Goal: Transaction & Acquisition: Purchase product/service

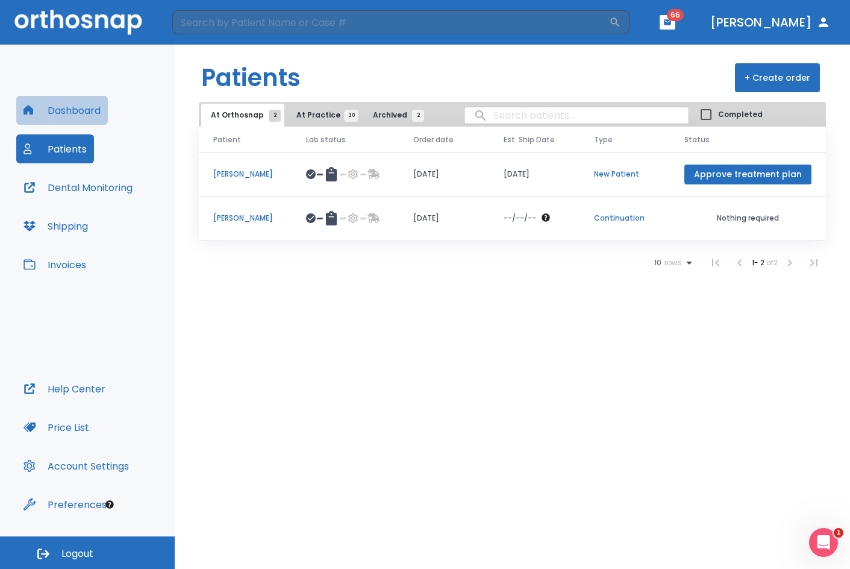
click at [93, 108] on button "Dashboard" at bounding box center [62, 110] width 92 height 29
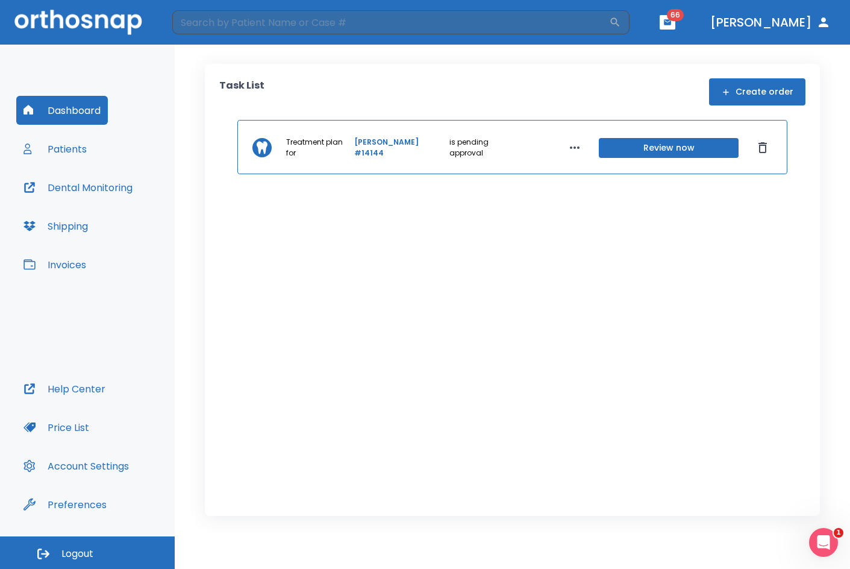
click at [71, 156] on button "Patients" at bounding box center [55, 148] width 78 height 29
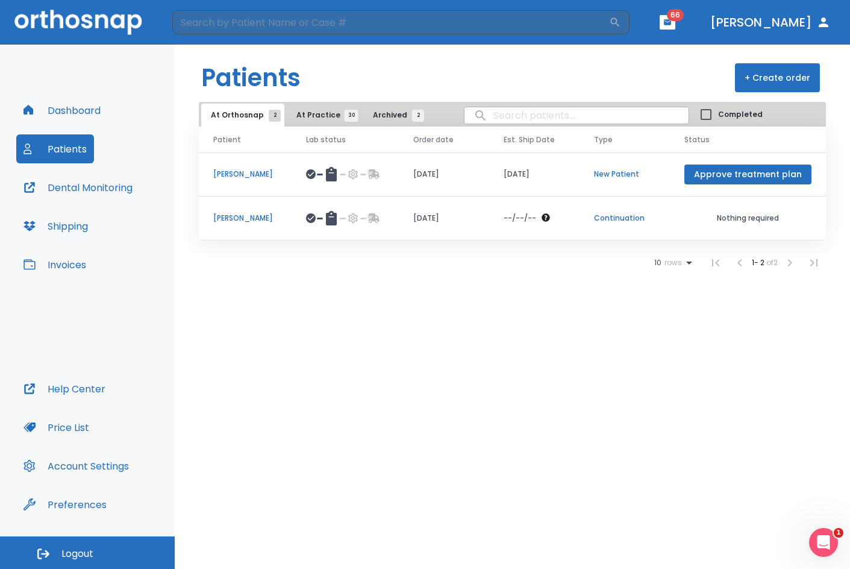
click at [675, 22] on button "button" at bounding box center [668, 22] width 16 height 14
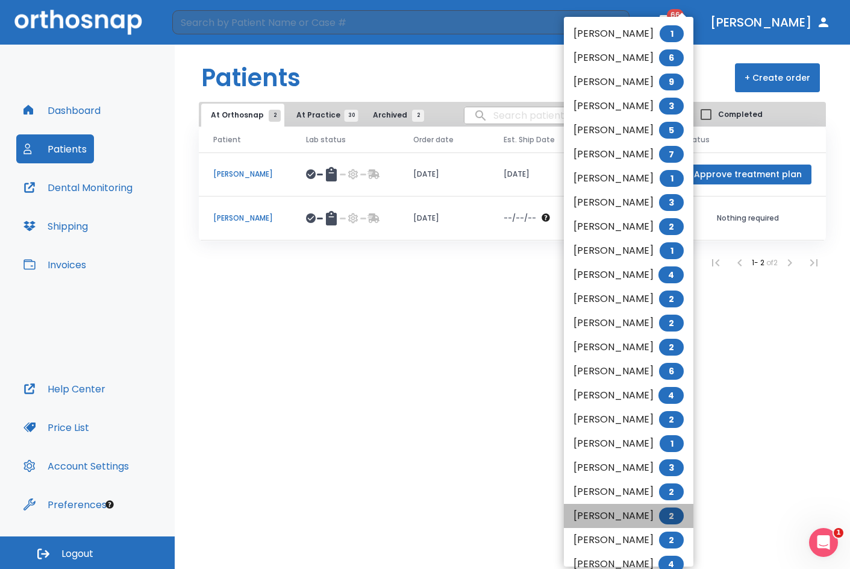
click at [684, 516] on span "2" at bounding box center [671, 515] width 25 height 17
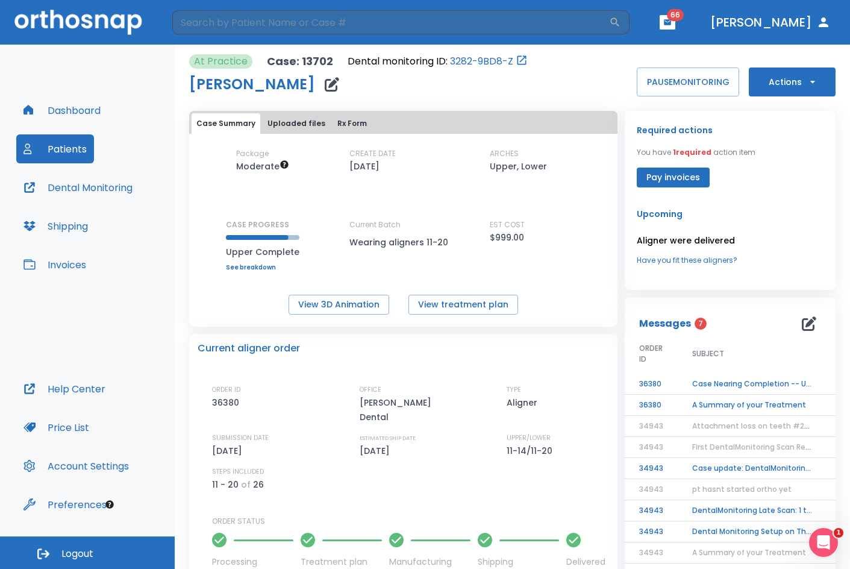
click at [744, 387] on td "Case Nearing Completion -- Upper" at bounding box center [753, 384] width 151 height 21
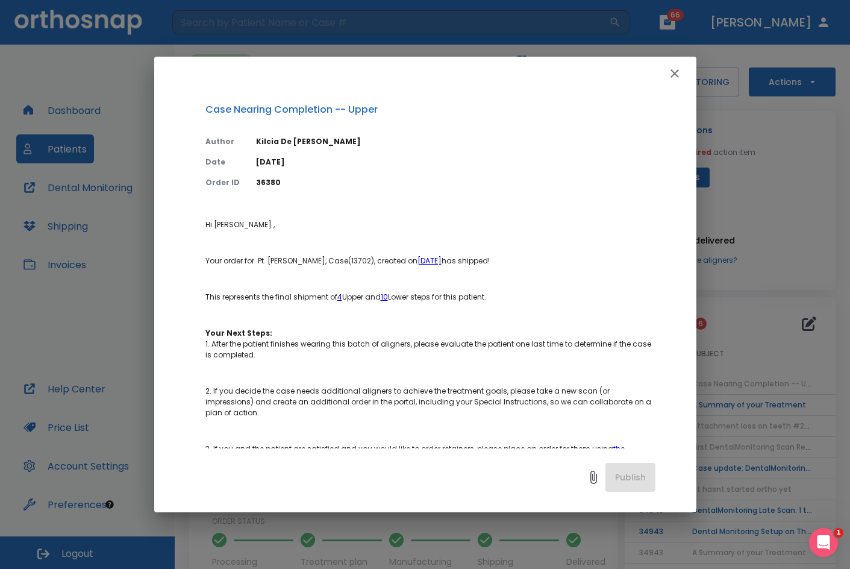
click at [676, 72] on icon "button" at bounding box center [675, 73] width 8 height 8
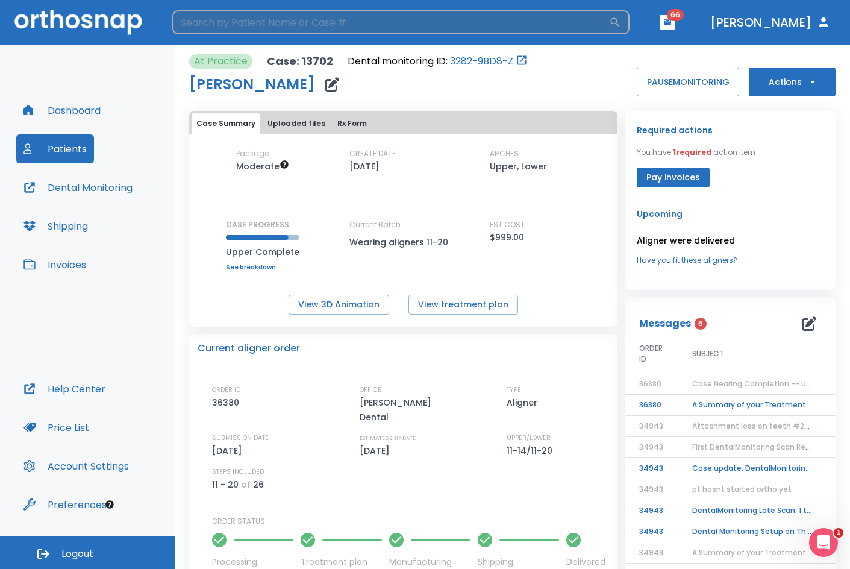
click at [280, 28] on input "search" at bounding box center [390, 22] width 437 height 24
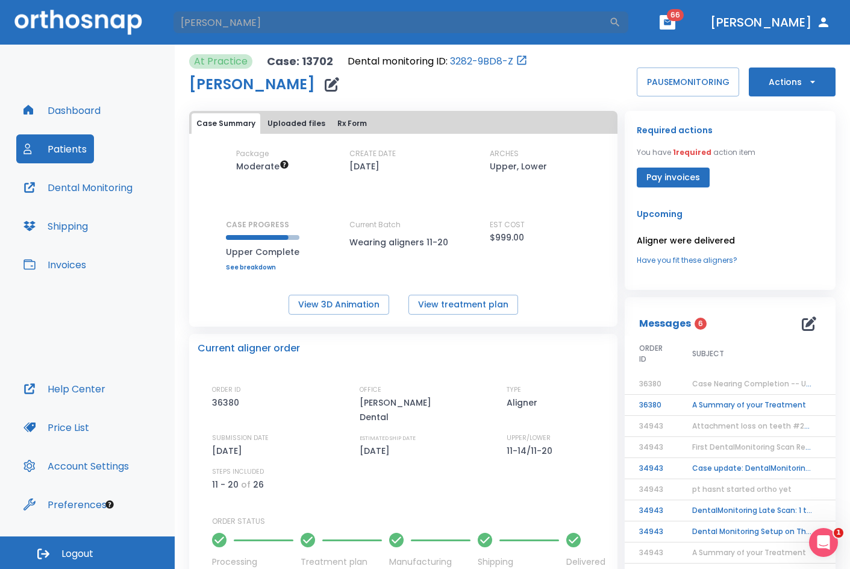
type input "[PERSON_NAME]"
click at [73, 152] on button "Patients" at bounding box center [55, 148] width 78 height 29
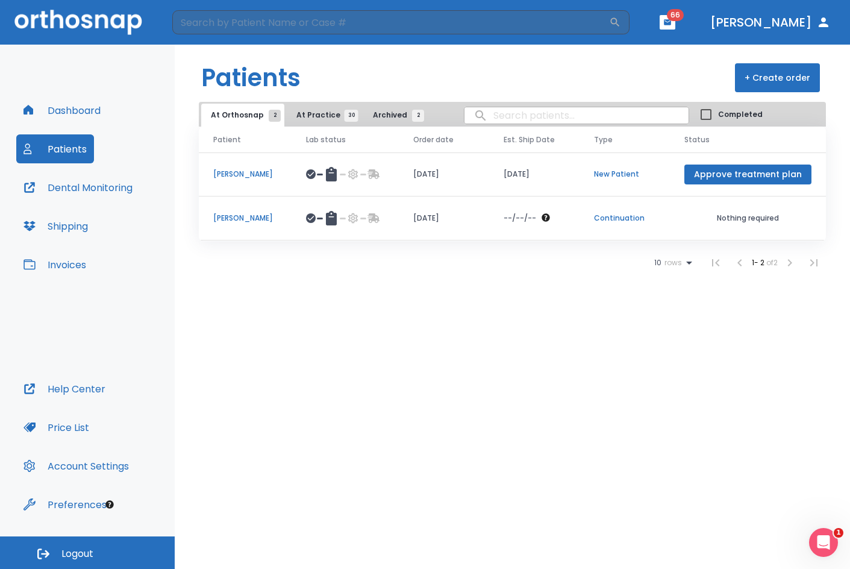
click at [521, 113] on input "search" at bounding box center [577, 116] width 224 height 24
type input "[PERSON_NAME]"
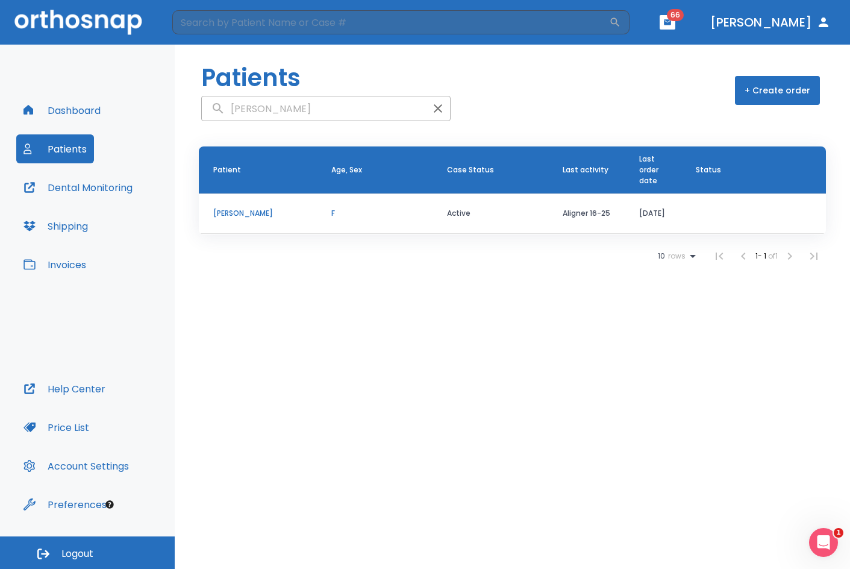
click at [248, 209] on p "[PERSON_NAME]" at bounding box center [257, 213] width 89 height 11
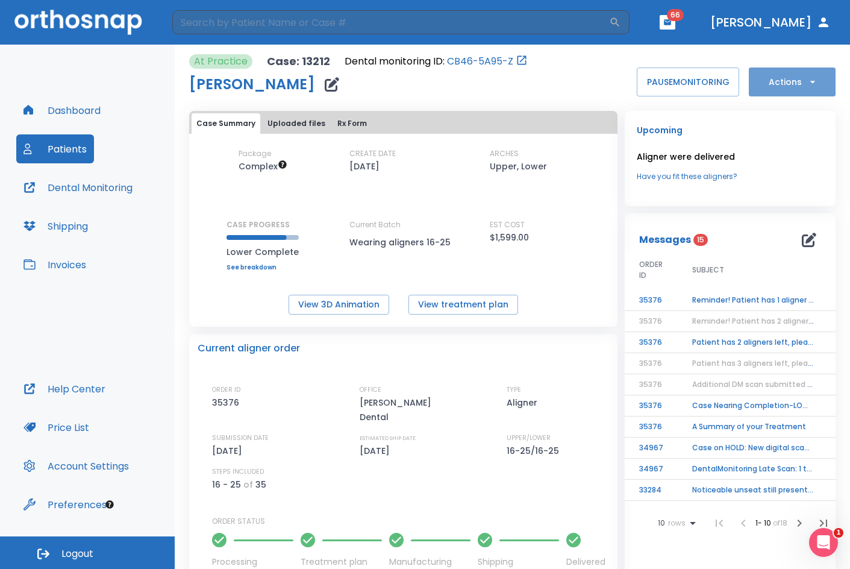
click at [768, 85] on button "Actions" at bounding box center [792, 81] width 87 height 29
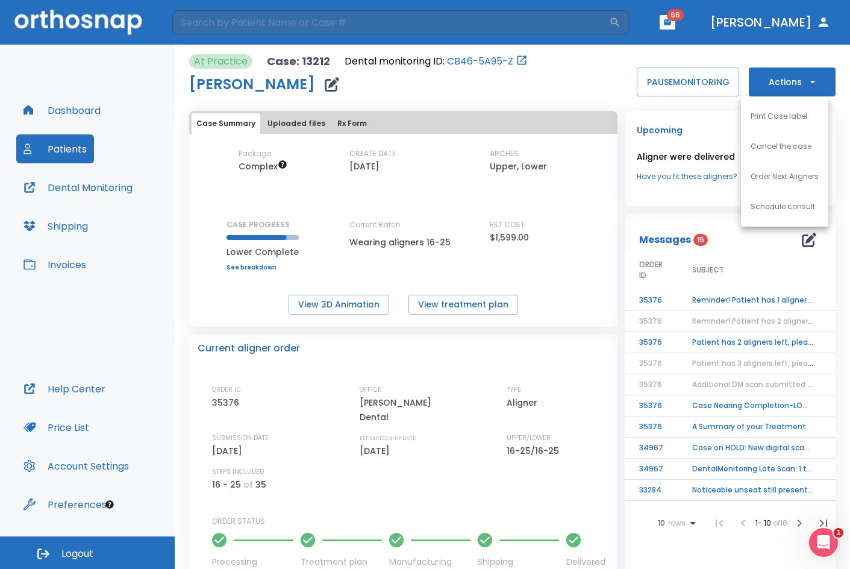
click at [775, 182] on li "Order Next Aligners" at bounding box center [784, 176] width 87 height 30
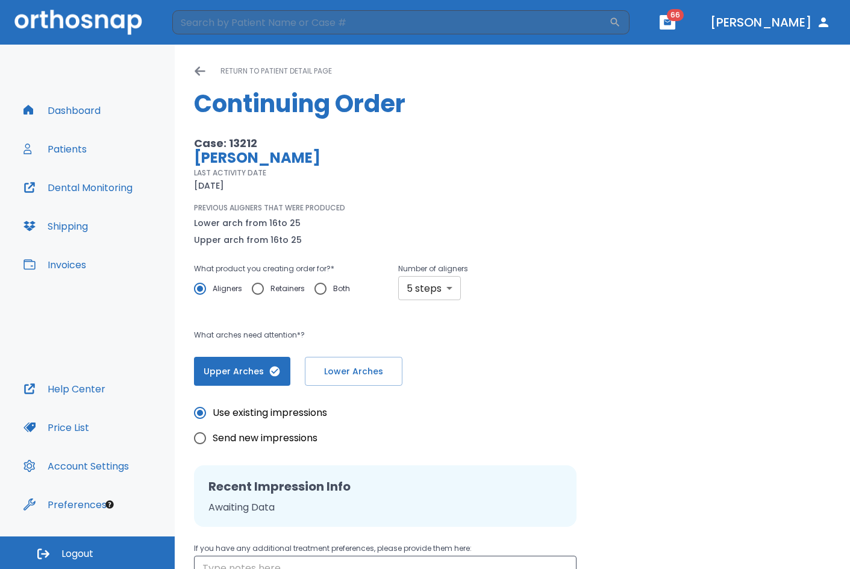
click at [452, 207] on div "PREVIOUS ALIGNERS THAT WERE PRODUCED Lower arch from 16 to 25 Upper arch from 1…" at bounding box center [380, 224] width 372 height 45
click at [414, 284] on body "​ 66 [PERSON_NAME] Dashboard Patients Dental Monitoring Shipping Invoices Help …" at bounding box center [425, 284] width 850 height 569
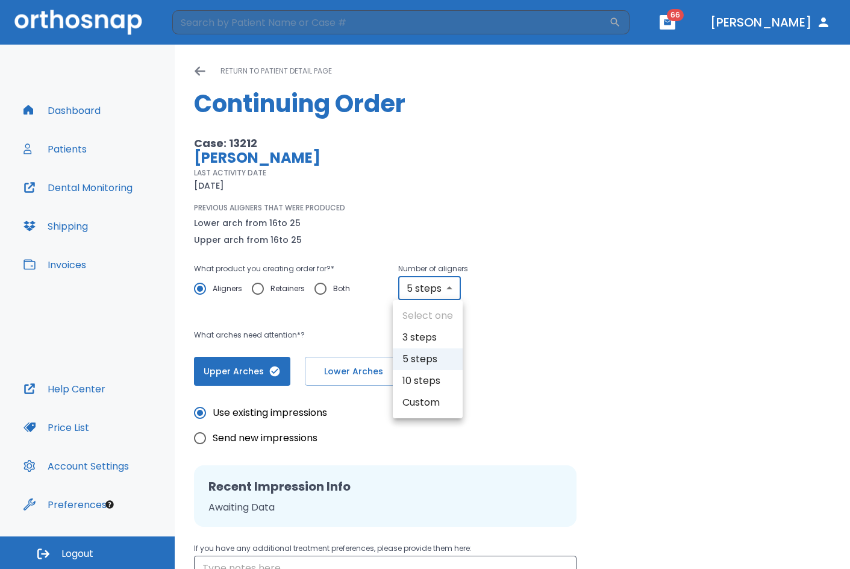
click at [420, 374] on li "10 steps" at bounding box center [428, 381] width 70 height 22
type input "10"
click at [336, 380] on button "Lower Arches" at bounding box center [354, 371] width 98 height 29
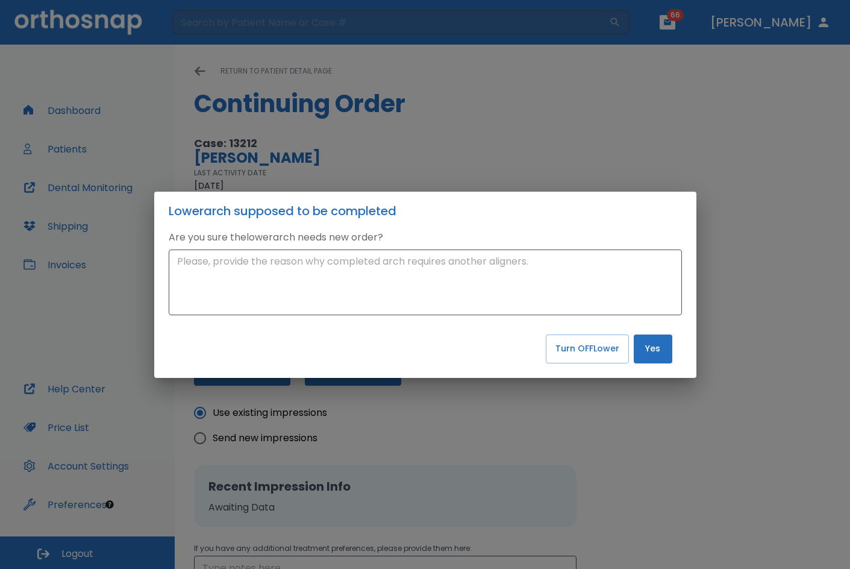
click at [641, 353] on button "Yes" at bounding box center [653, 348] width 39 height 29
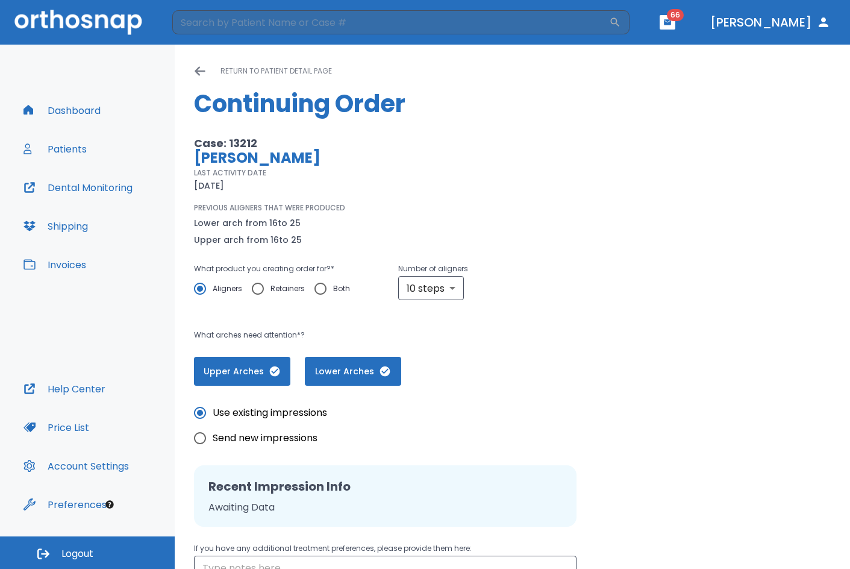
click at [198, 437] on input "Send new impressions" at bounding box center [199, 437] width 25 height 25
radio input "true"
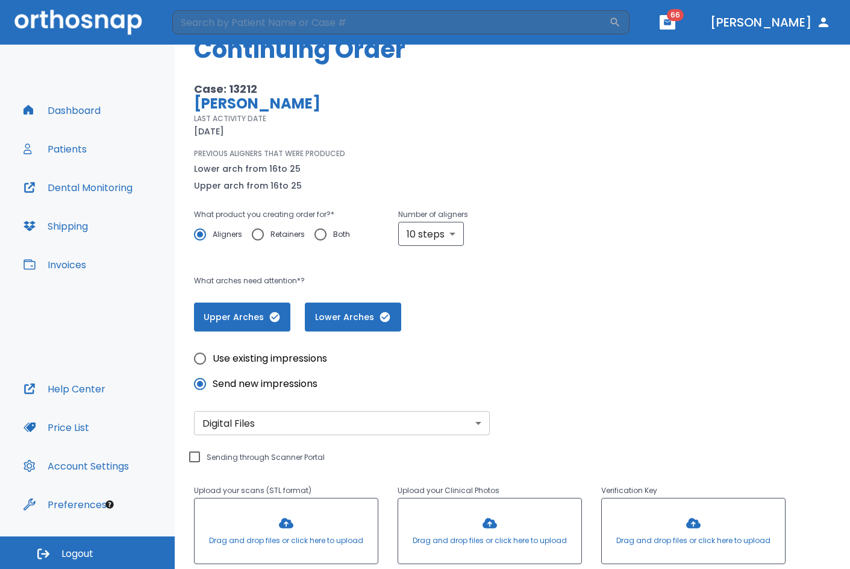
scroll to position [60, 0]
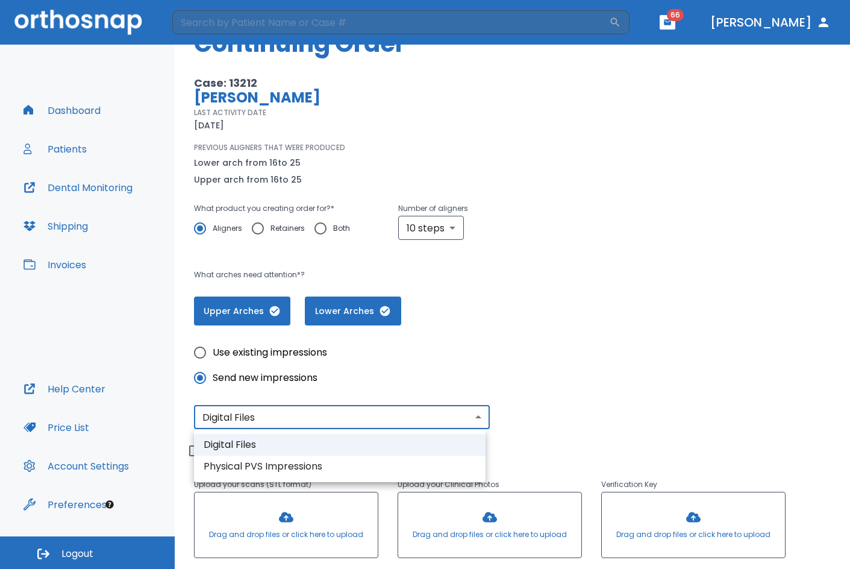
click at [356, 415] on body "​ 66 [PERSON_NAME] Dashboard Patients Dental Monitoring Shipping Invoices Help …" at bounding box center [425, 284] width 850 height 569
click at [287, 443] on li "Digital Files" at bounding box center [340, 445] width 292 height 22
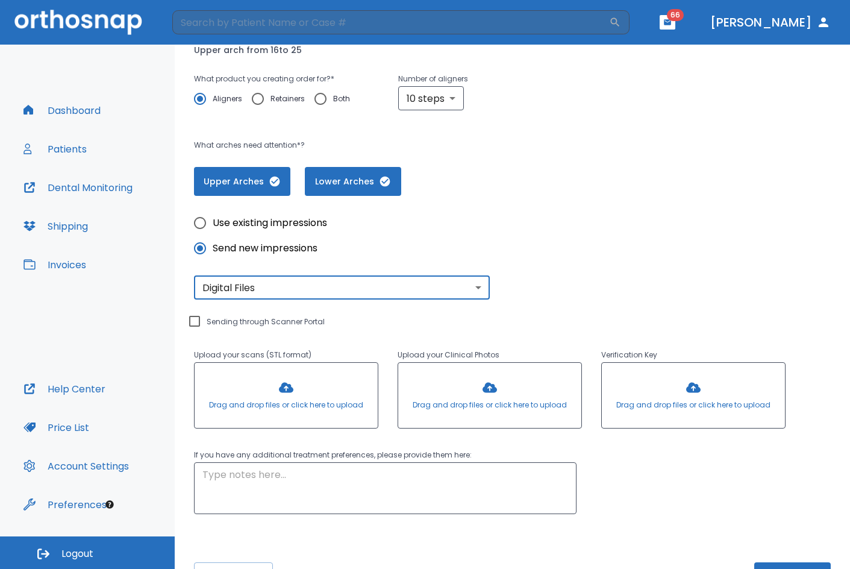
scroll to position [231, 0]
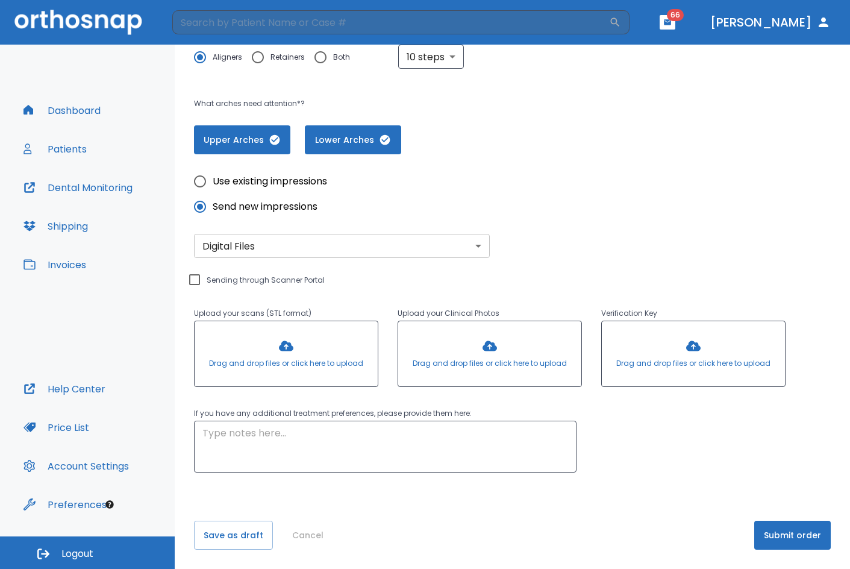
click at [254, 348] on div at bounding box center [286, 353] width 183 height 65
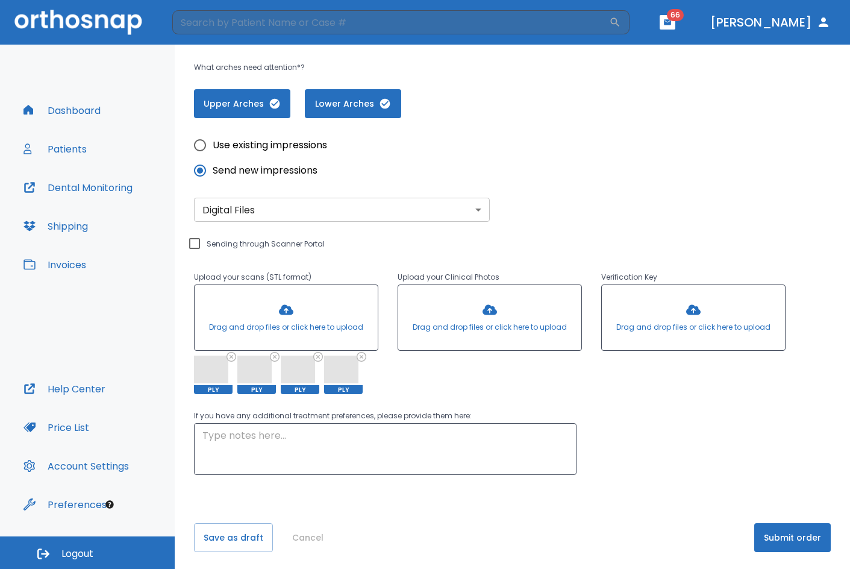
scroll to position [270, 0]
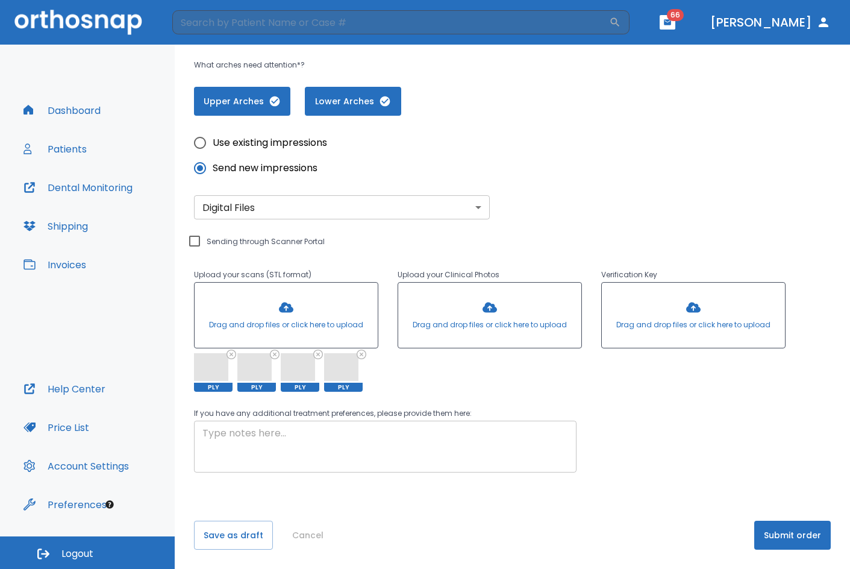
click at [380, 450] on textarea at bounding box center [385, 447] width 366 height 42
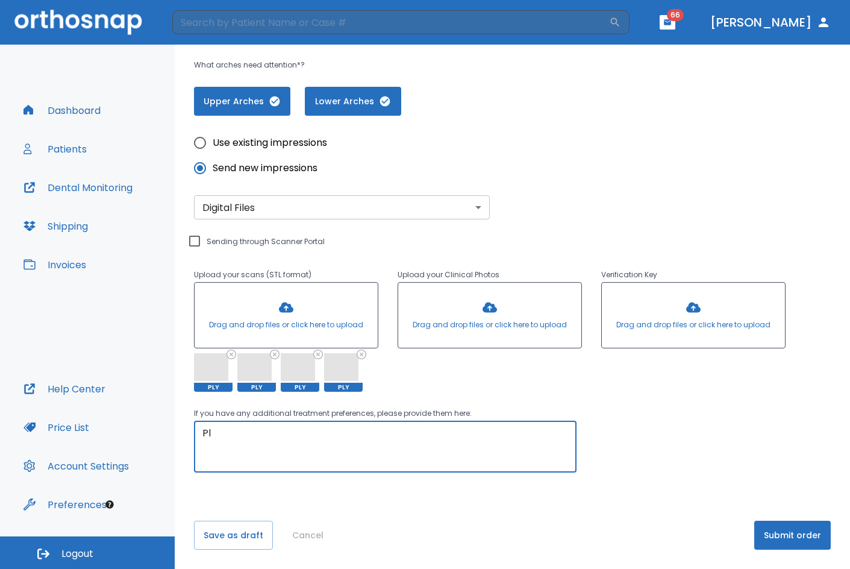
type textarea "P"
type textarea "Dr wants slight rotation on #7 and 22."
click at [776, 538] on button "Submit order" at bounding box center [792, 535] width 77 height 29
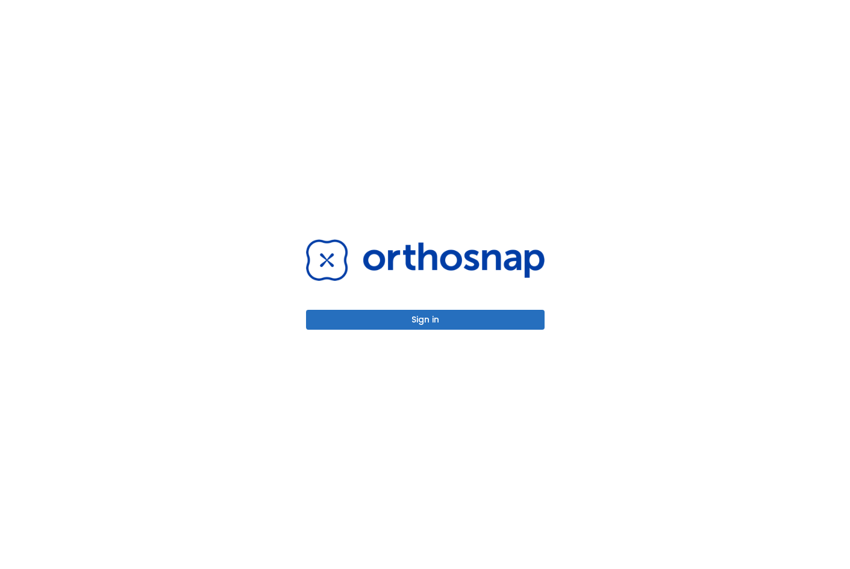
click at [461, 316] on button "Sign in" at bounding box center [425, 320] width 239 height 20
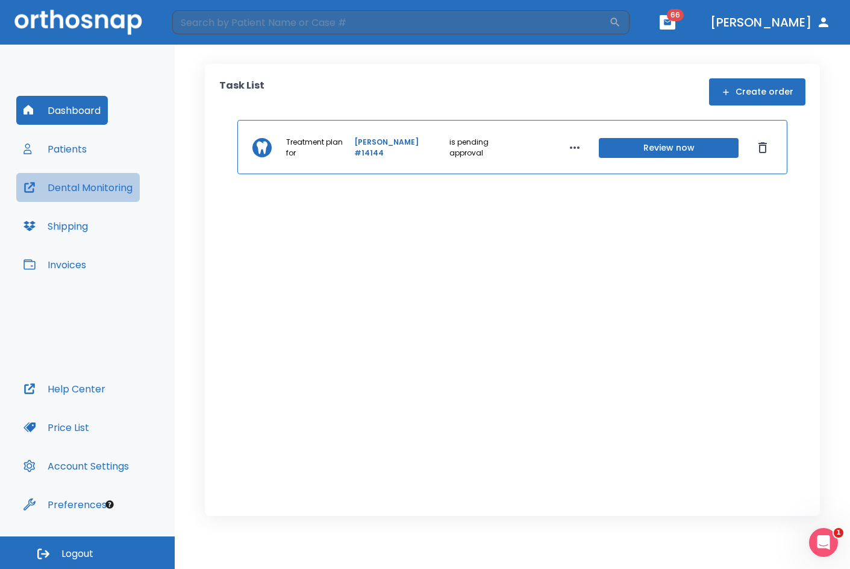
click at [64, 184] on button "Dental Monitoring" at bounding box center [78, 187] width 124 height 29
